Goal: Navigation & Orientation: Find specific page/section

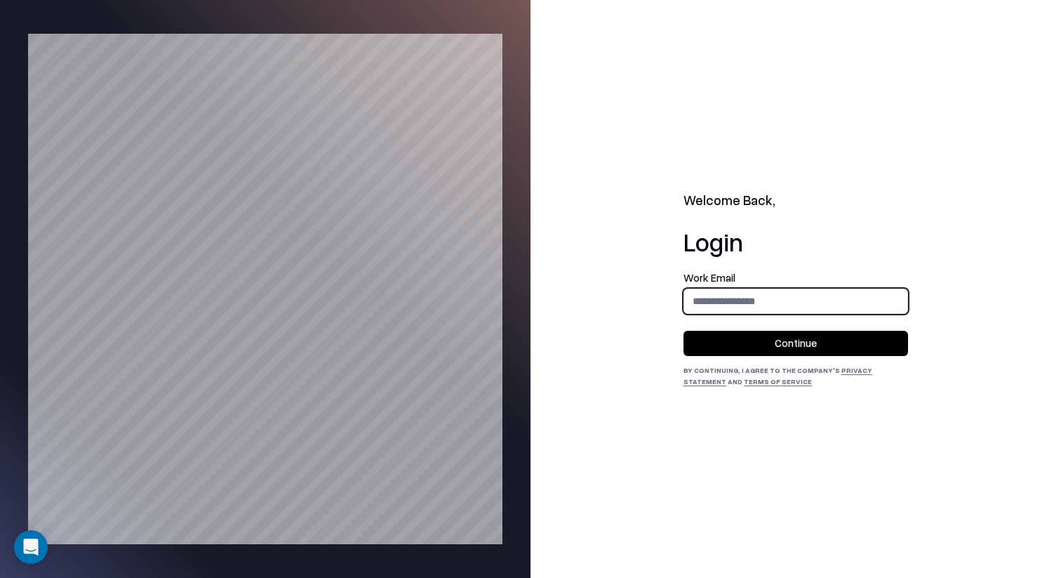
click at [781, 298] on input "email" at bounding box center [795, 301] width 223 height 26
type input "**********"
click at [785, 343] on button "Continue" at bounding box center [796, 343] width 225 height 25
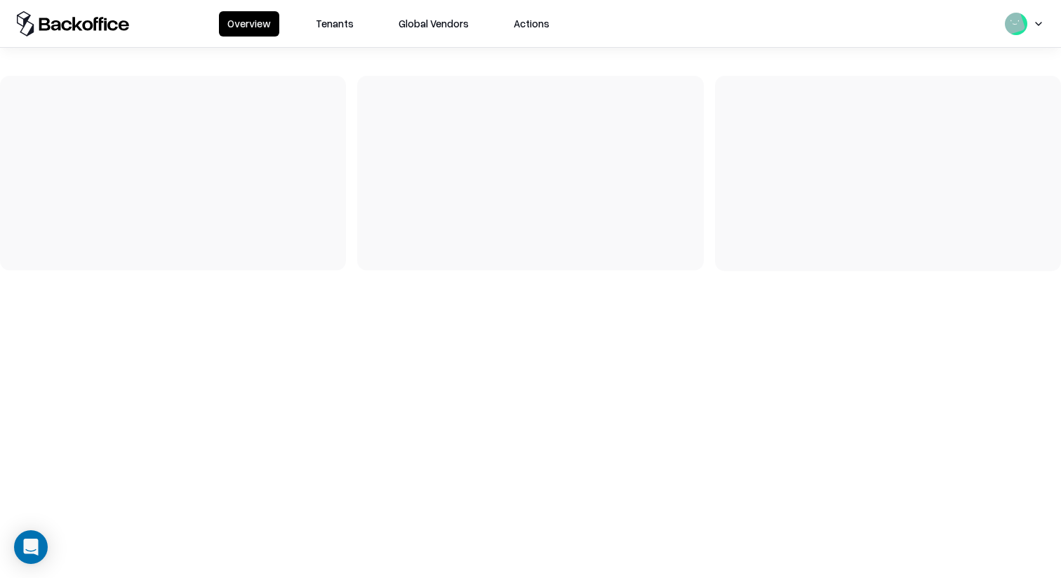
click at [336, 22] on button "Tenants" at bounding box center [334, 23] width 55 height 25
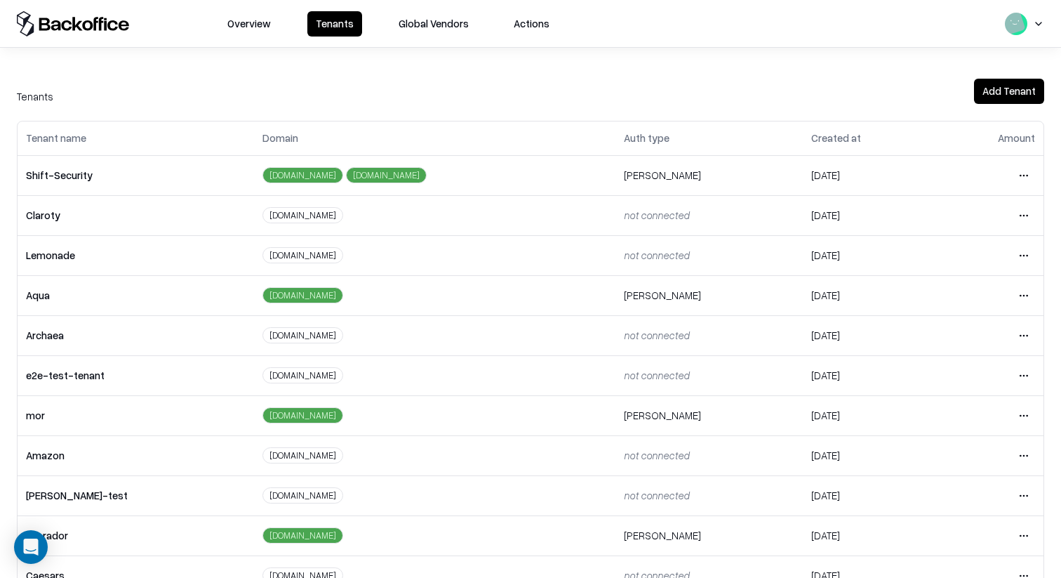
scroll to position [274, 0]
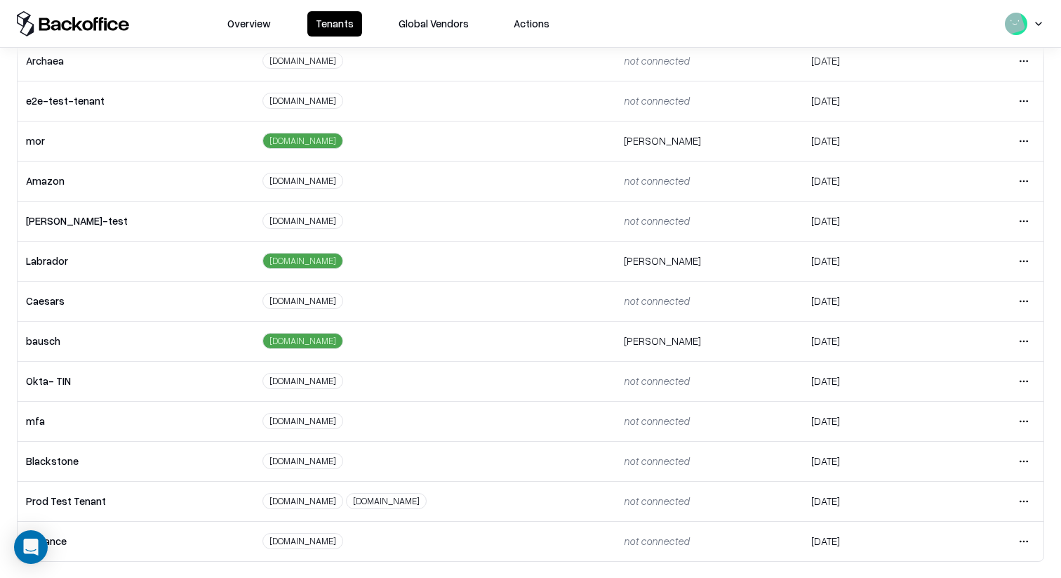
click at [1021, 340] on html "Overview Tenants Global Vendors Actions Tenants Add Tenant Tenant name Domain A…" at bounding box center [530, 289] width 1061 height 578
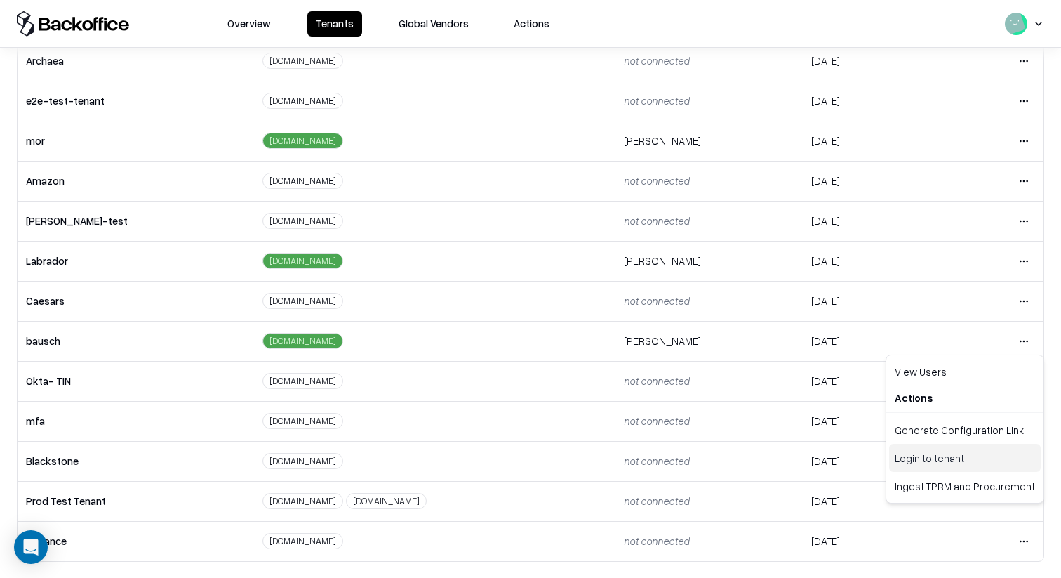
click at [970, 458] on div "Login to tenant" at bounding box center [965, 458] width 152 height 28
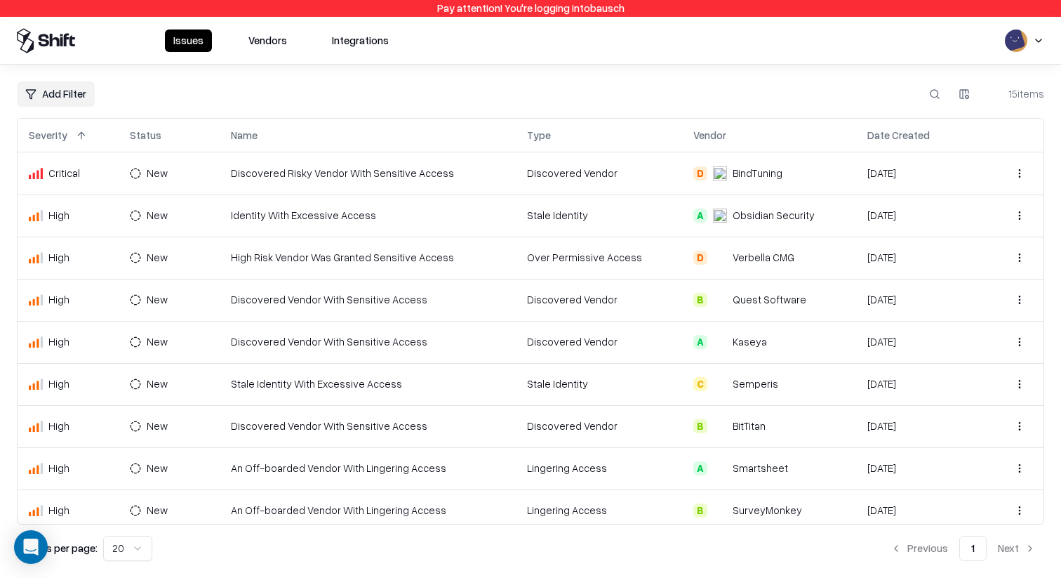
click at [257, 41] on button "Vendors" at bounding box center [267, 40] width 55 height 22
